Goal: Task Accomplishment & Management: Manage account settings

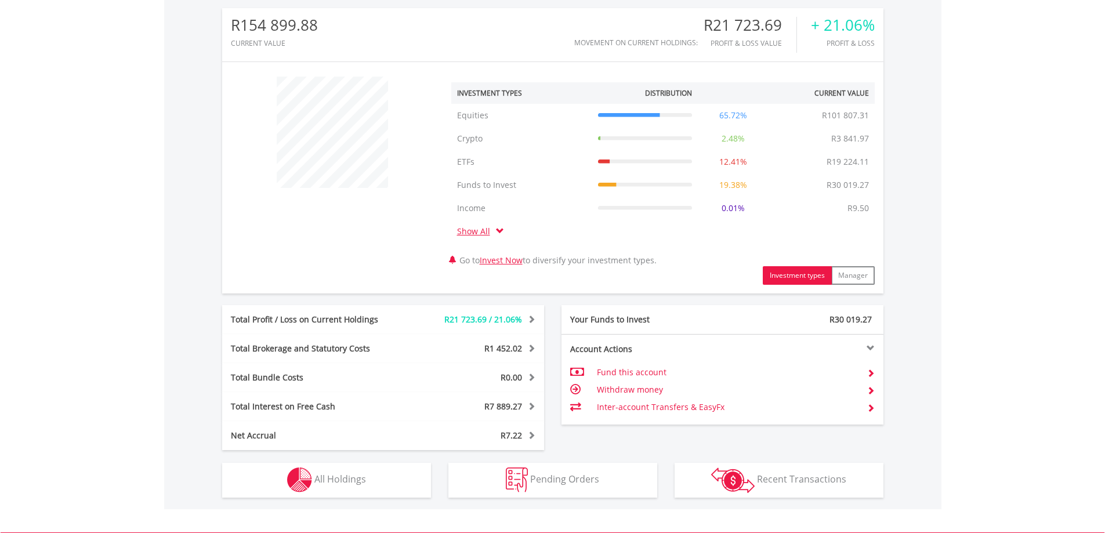
scroll to position [367, 0]
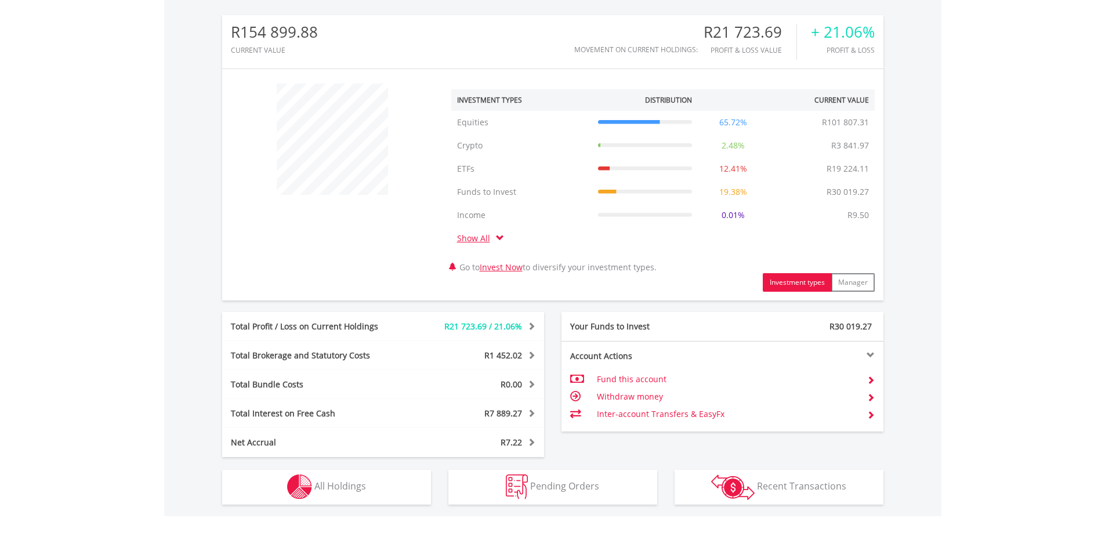
click at [499, 238] on span at bounding box center [500, 238] width 8 height 8
click at [479, 240] on link "Show All" at bounding box center [476, 238] width 39 height 11
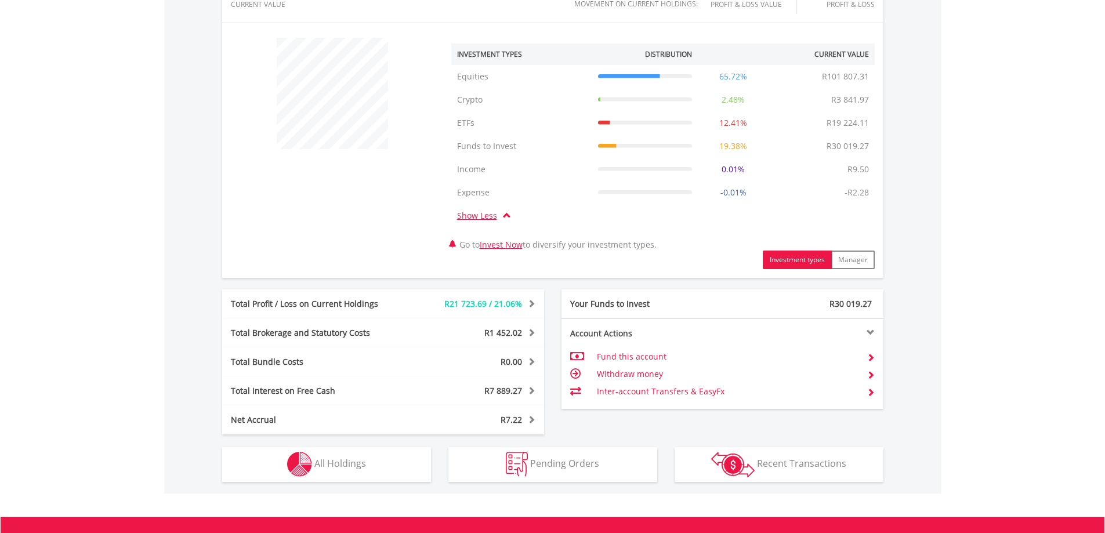
scroll to position [483, 0]
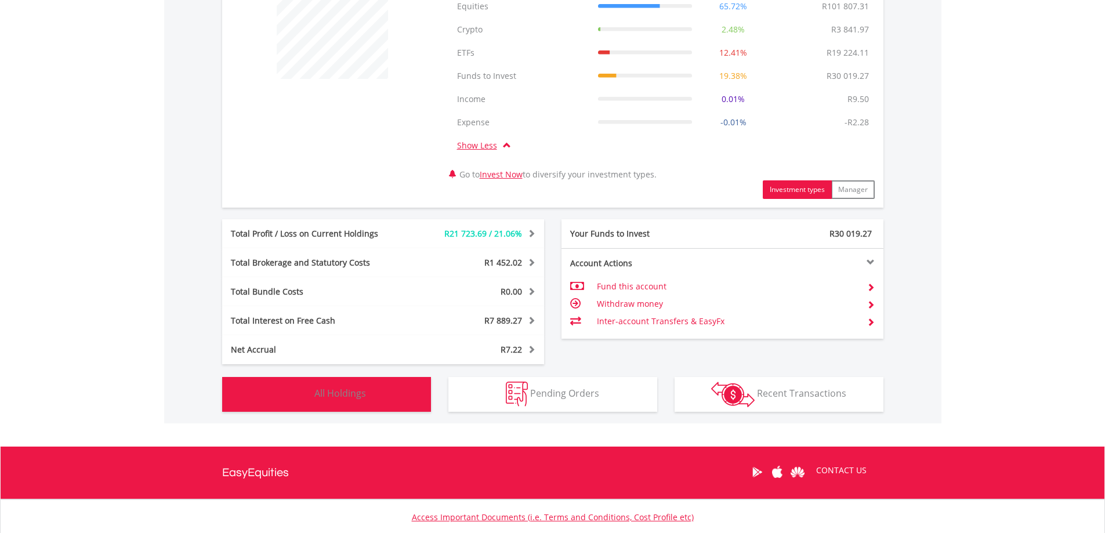
click at [384, 395] on button "Holdings All Holdings" at bounding box center [326, 394] width 209 height 35
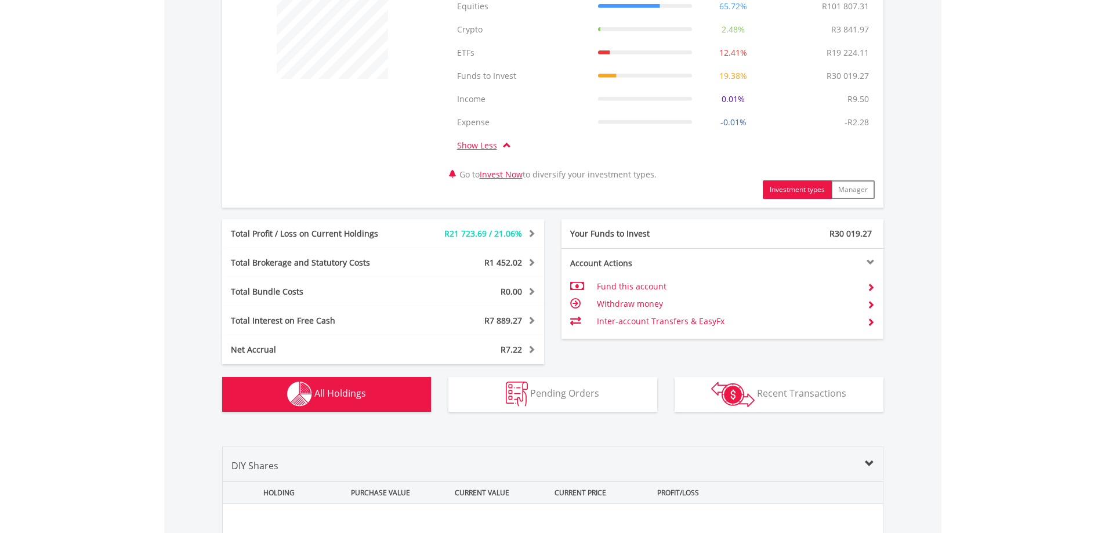
scroll to position [930, 0]
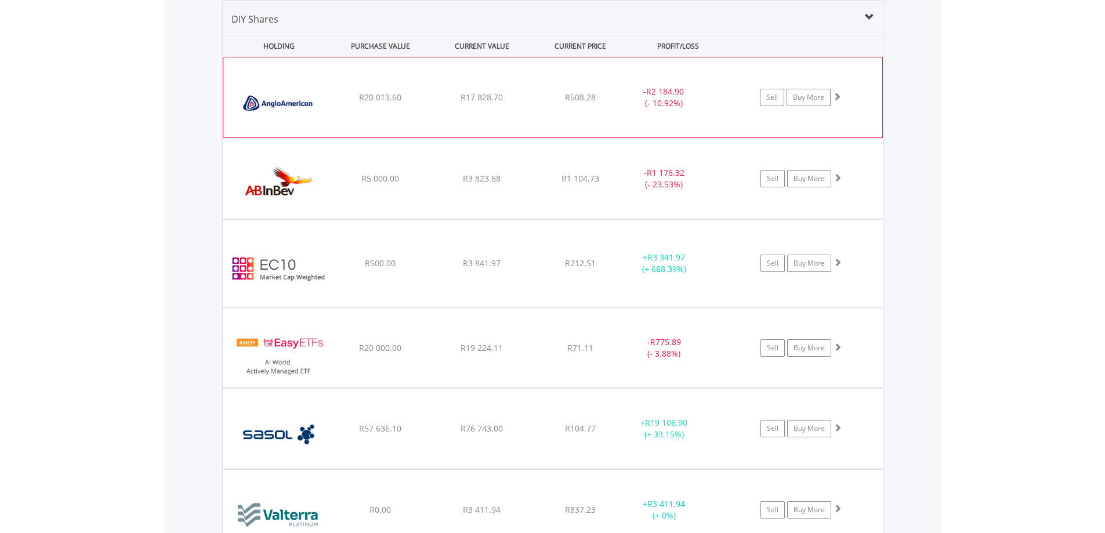
click at [558, 119] on div "﻿ Anglo American PLC R20 013.60 R17 828.70 R508.28 - R2 184.90 (- 10.92%) Sell …" at bounding box center [552, 97] width 659 height 80
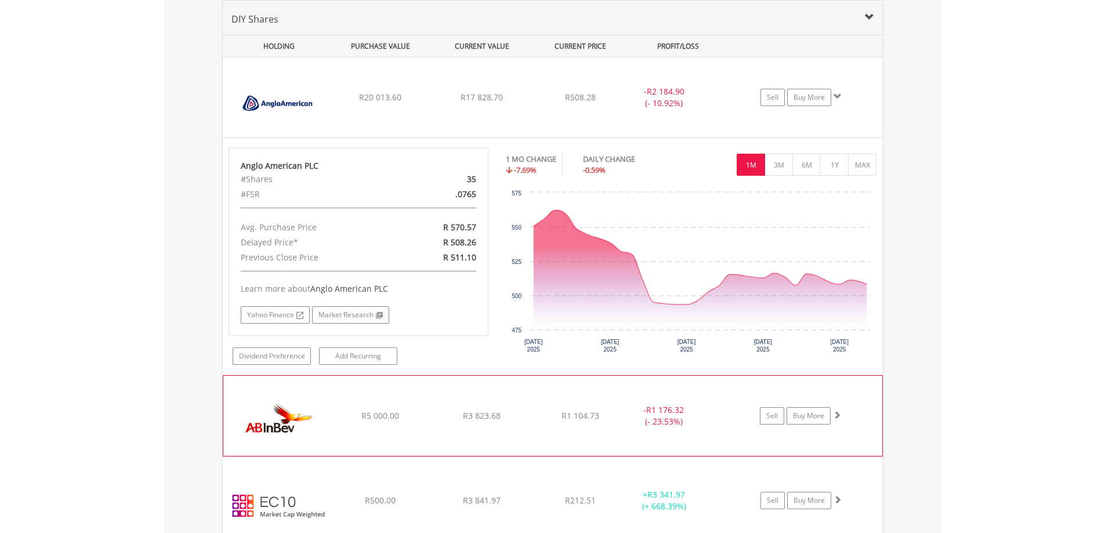
click at [313, 398] on img at bounding box center [279, 421] width 100 height 63
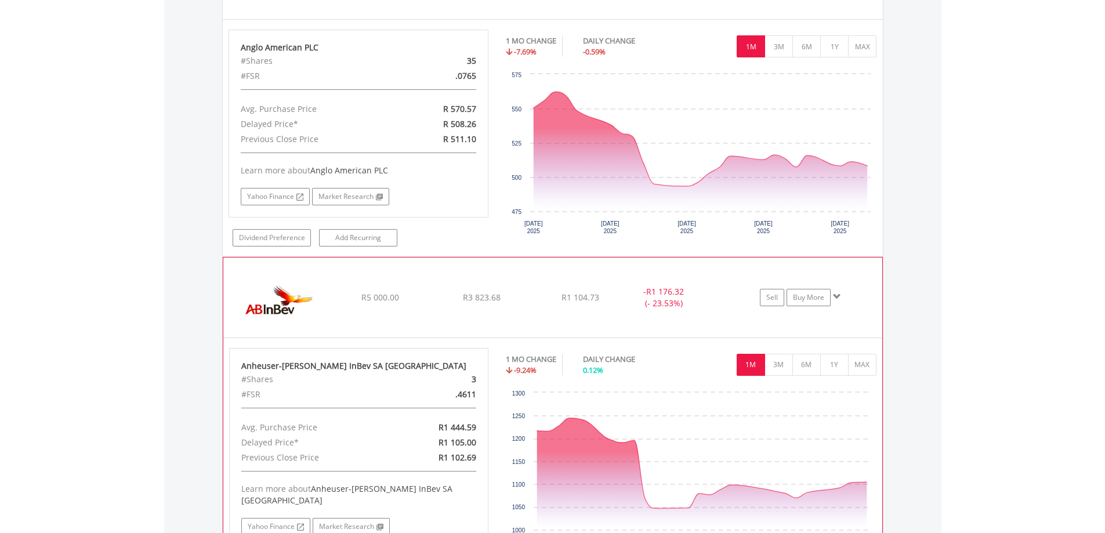
scroll to position [1046, 0]
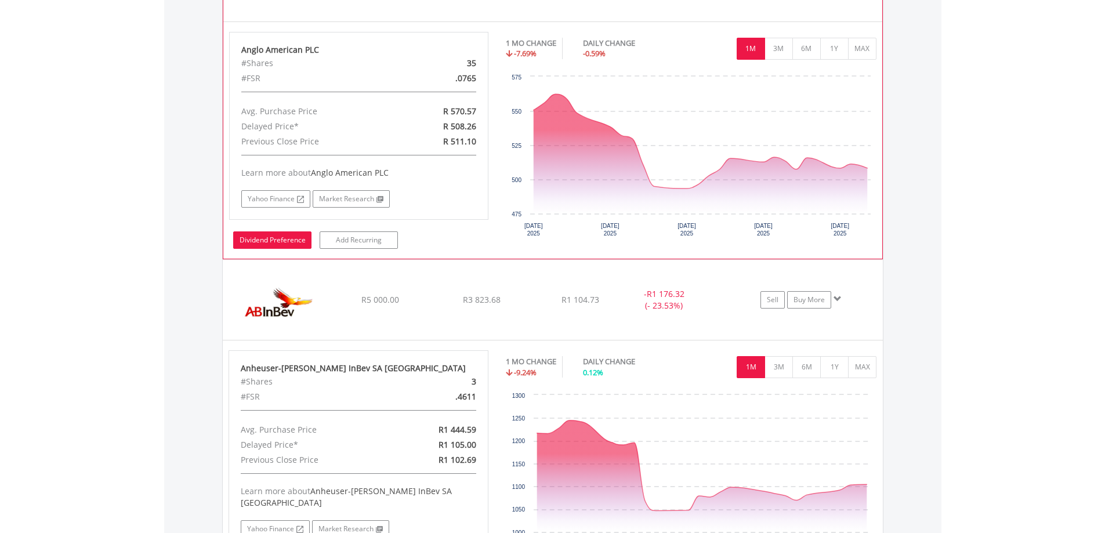
click at [285, 244] on link "Dividend Preference" at bounding box center [272, 239] width 78 height 17
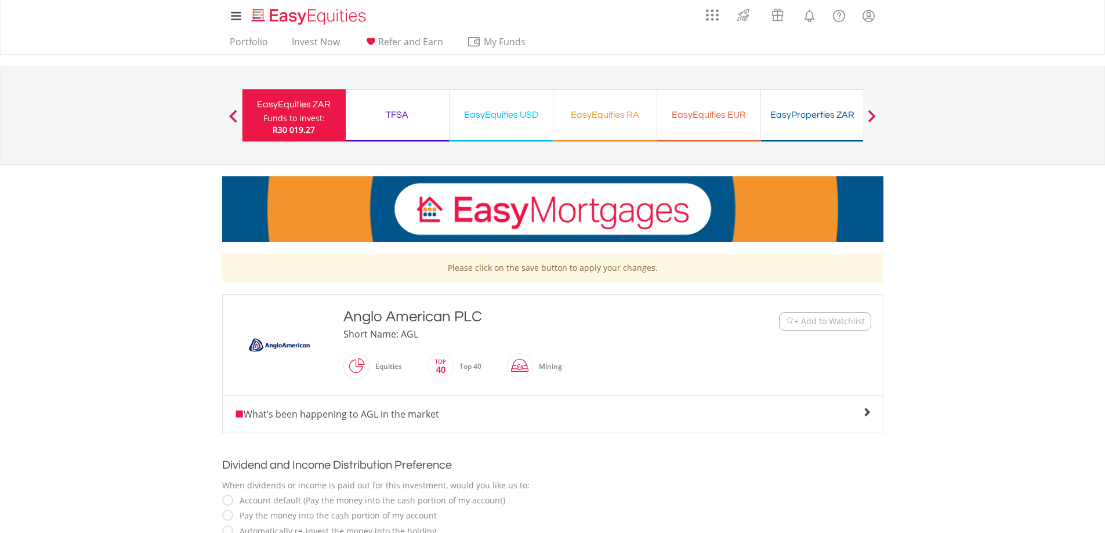
scroll to position [174, 0]
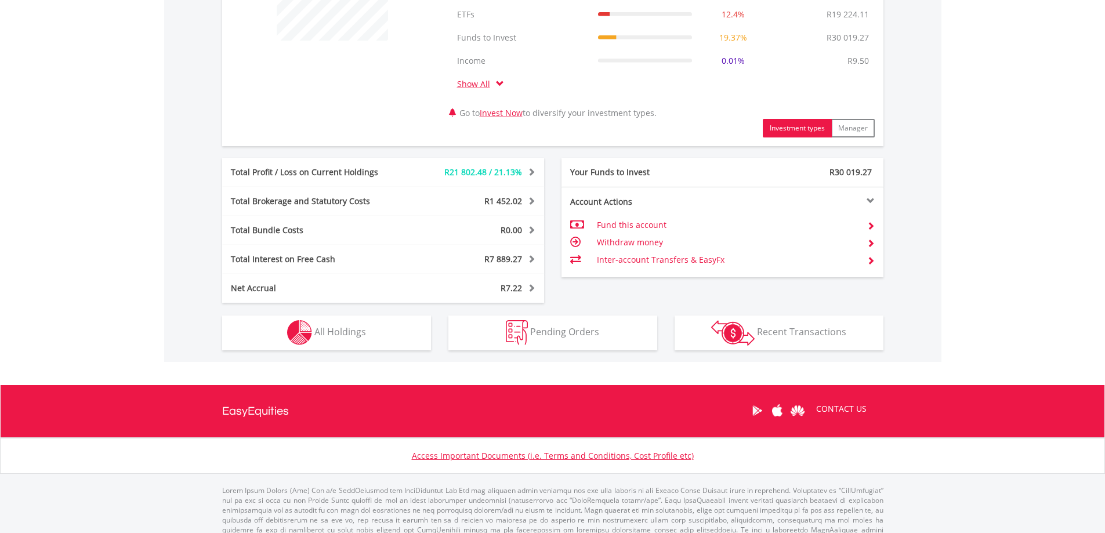
scroll to position [541, 0]
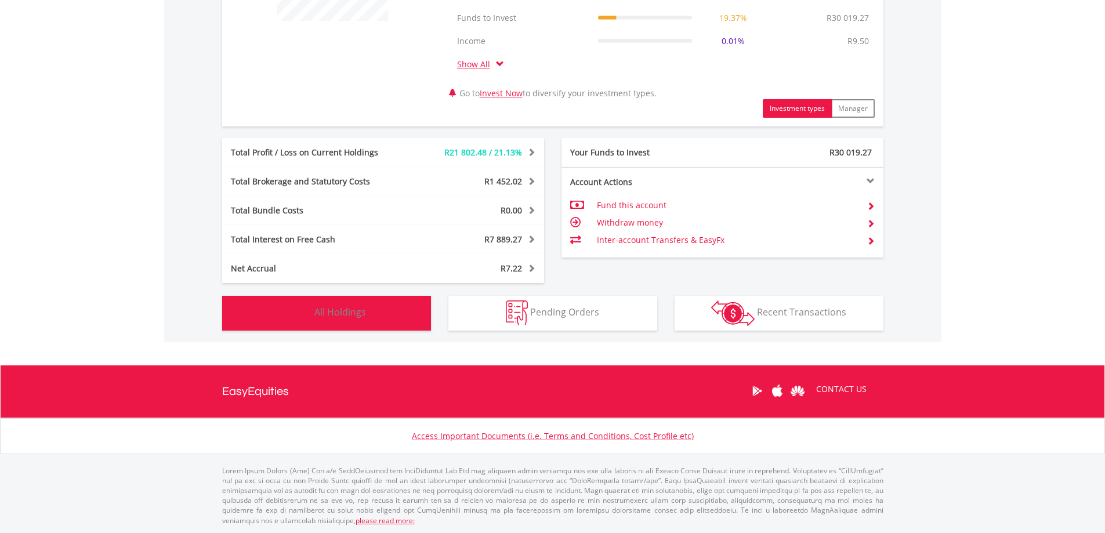
click at [361, 314] on span "All Holdings" at bounding box center [340, 312] width 52 height 13
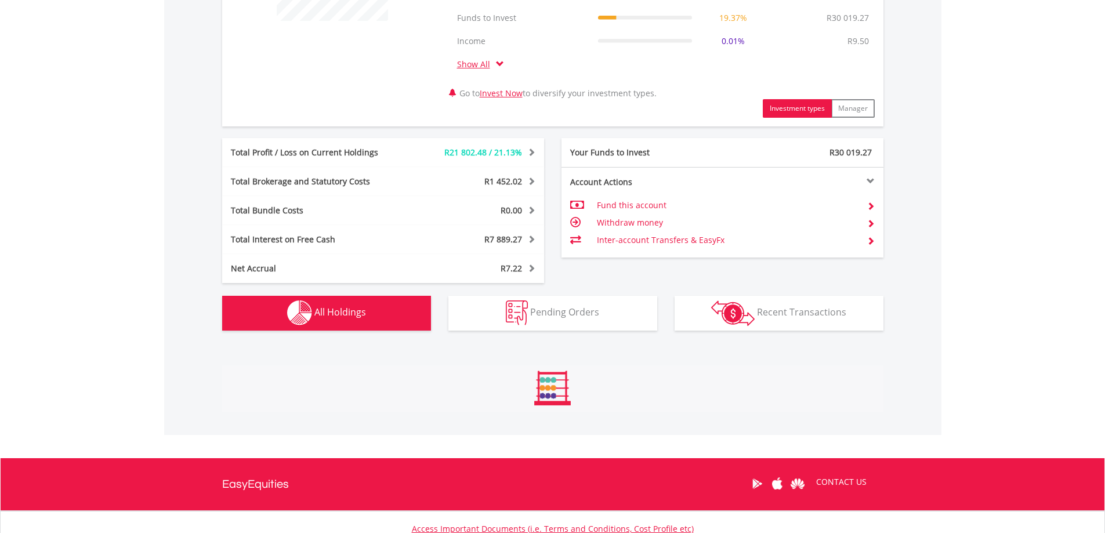
scroll to position [907, 0]
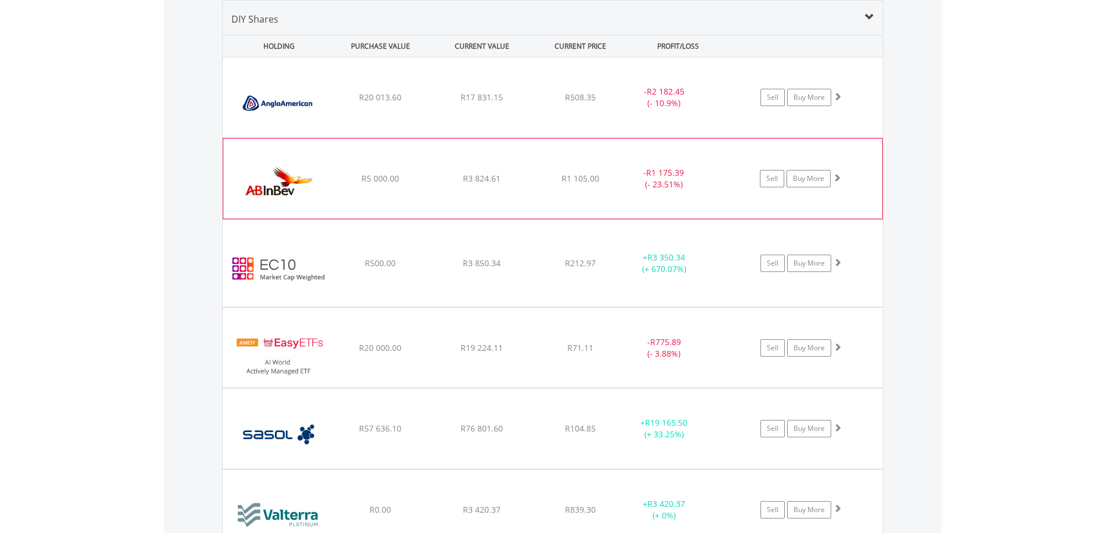
click at [289, 176] on img at bounding box center [279, 184] width 100 height 63
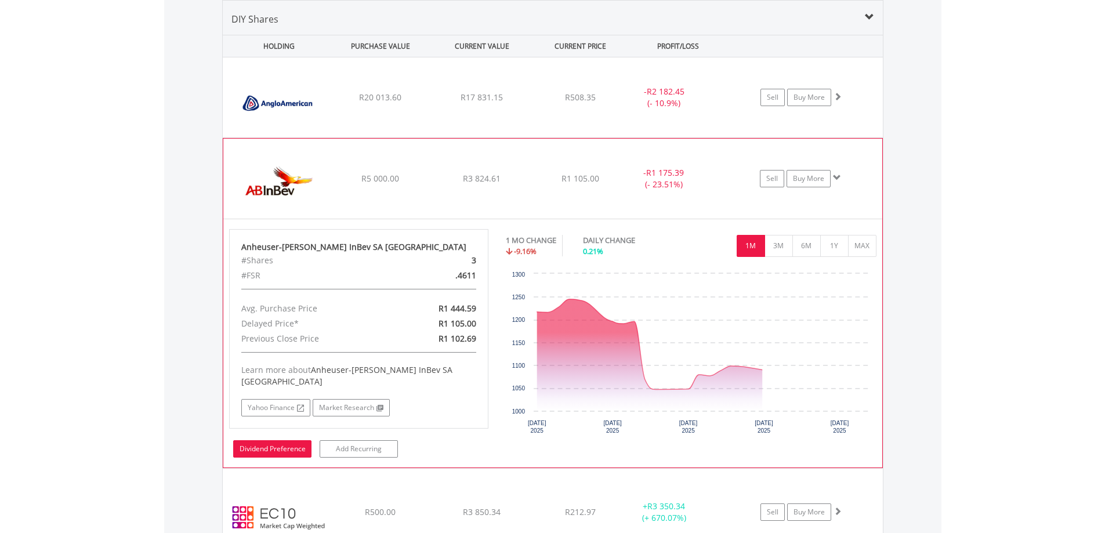
click at [264, 440] on link "Dividend Preference" at bounding box center [272, 448] width 78 height 17
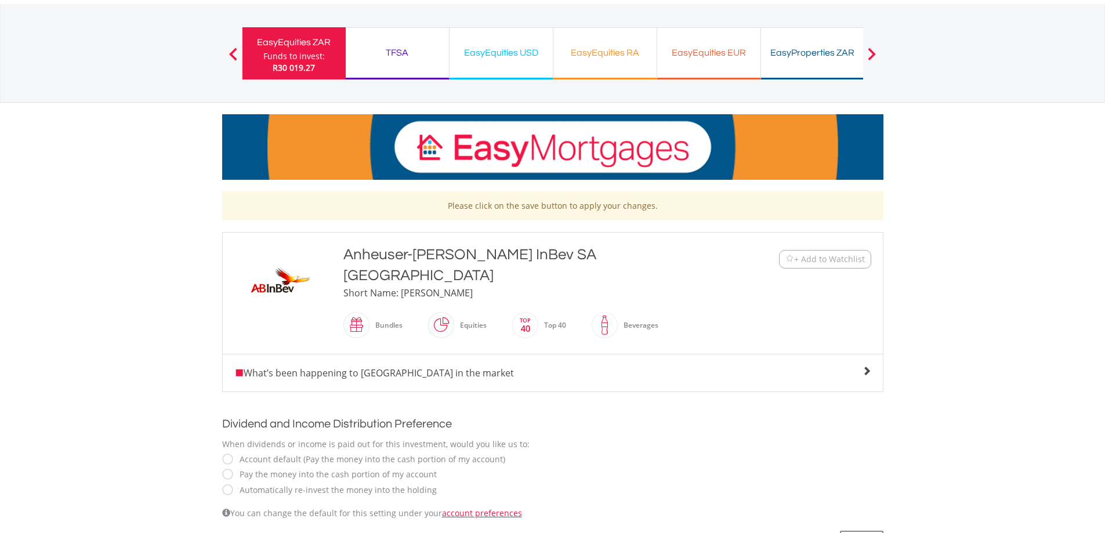
scroll to position [174, 0]
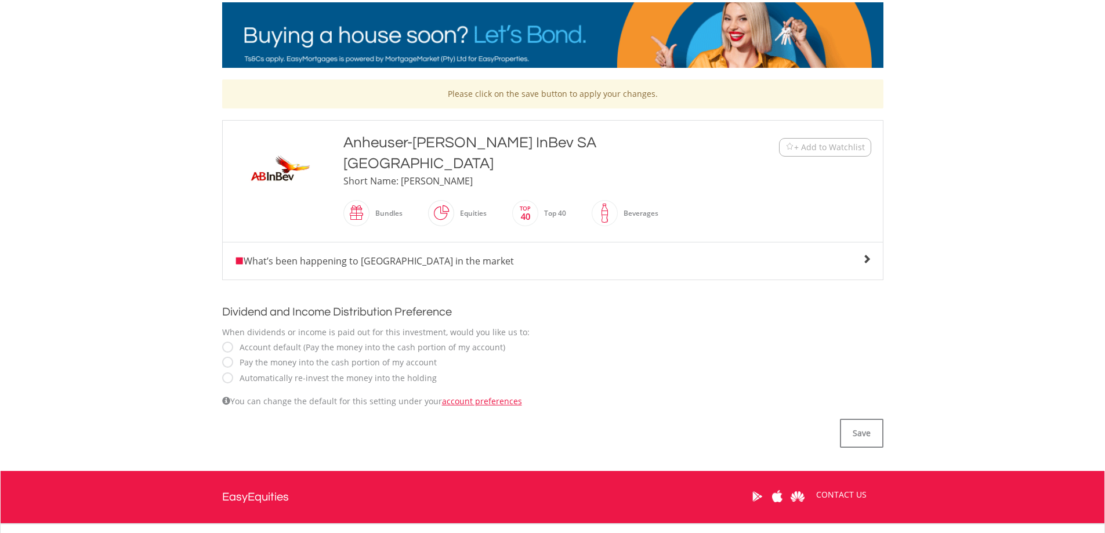
drag, startPoint x: 581, startPoint y: 351, endPoint x: 589, endPoint y: 347, distance: 9.1
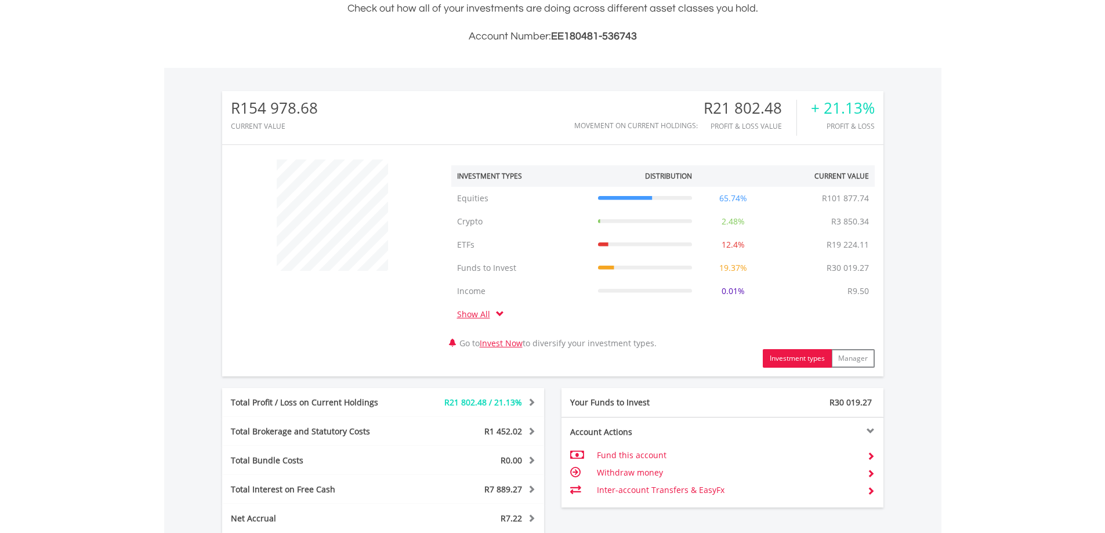
scroll to position [111, 220]
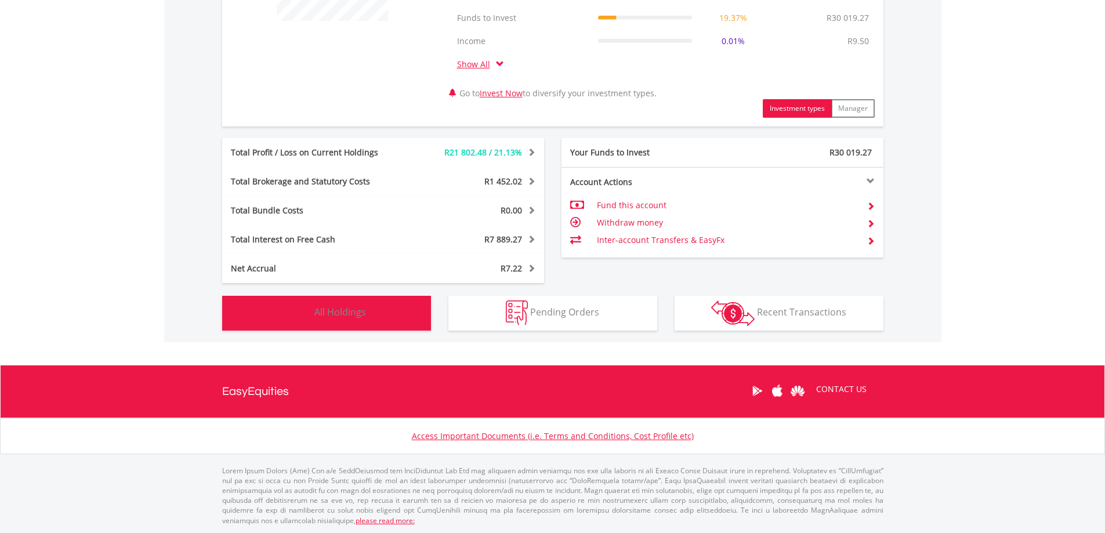
click at [336, 306] on span "All Holdings" at bounding box center [340, 312] width 52 height 13
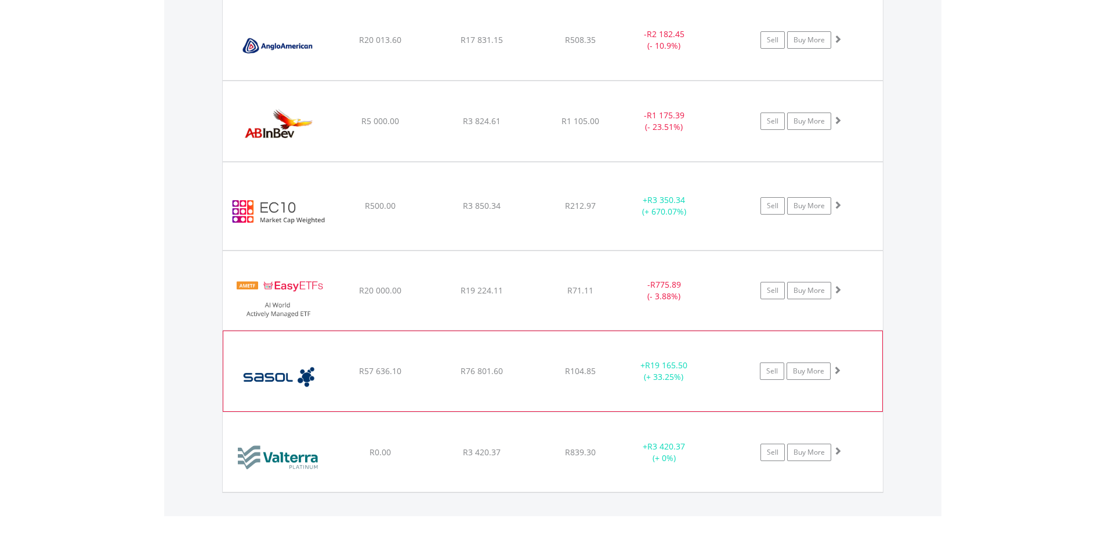
click at [322, 364] on img at bounding box center [279, 377] width 100 height 63
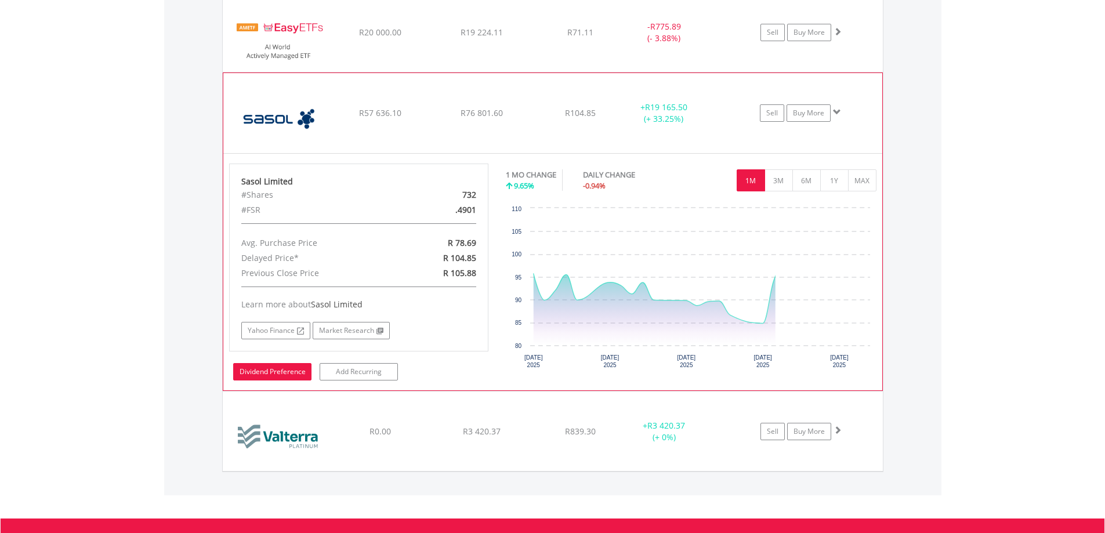
scroll to position [1243, 0]
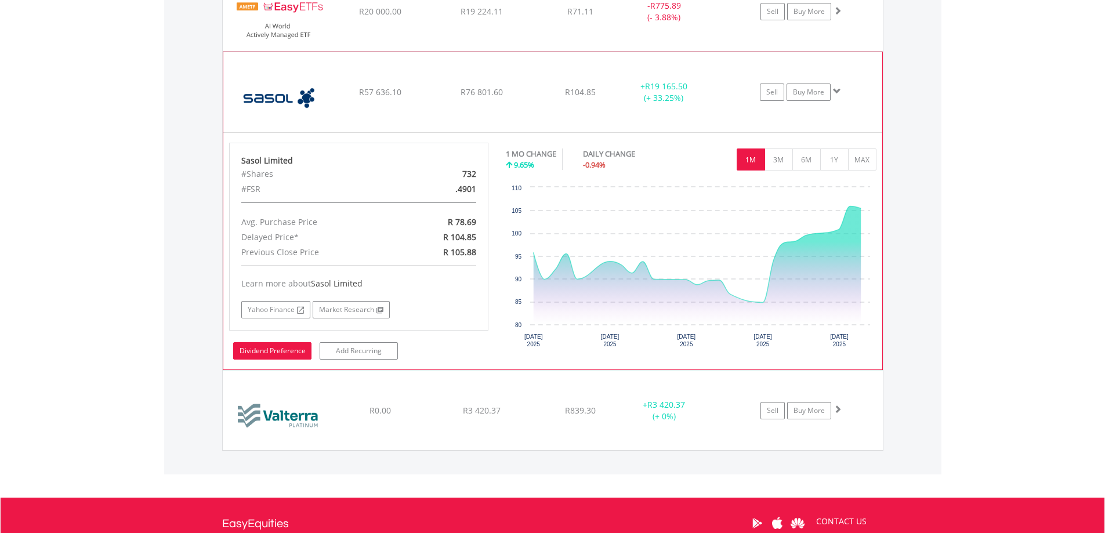
click at [274, 354] on link "Dividend Preference" at bounding box center [272, 350] width 78 height 17
